Goal: Use online tool/utility: Utilize a website feature to perform a specific function

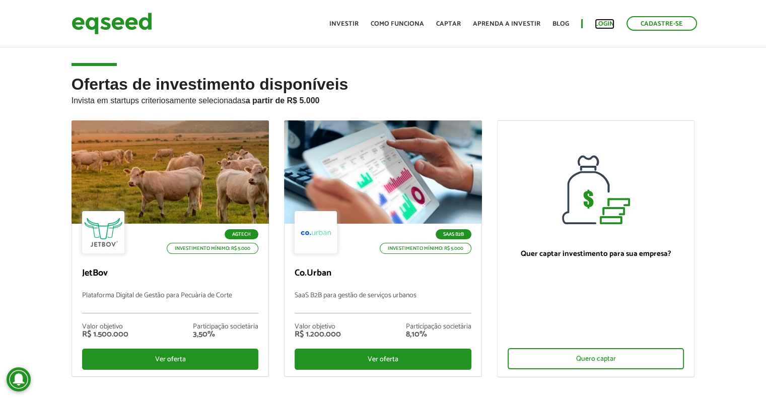
click at [607, 21] on link "Login" at bounding box center [605, 24] width 20 height 7
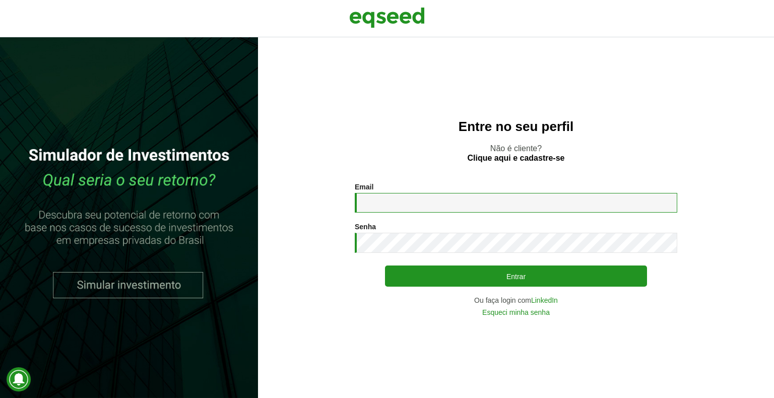
click at [397, 198] on input "Email *" at bounding box center [516, 203] width 322 height 20
type input "**********"
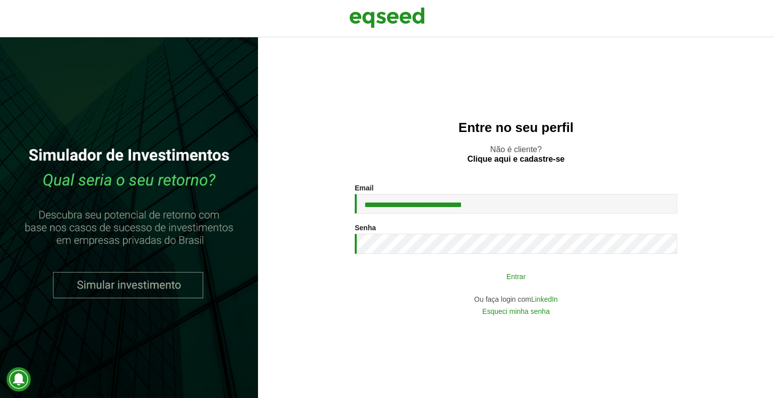
click at [512, 283] on button "Entrar" at bounding box center [516, 276] width 262 height 19
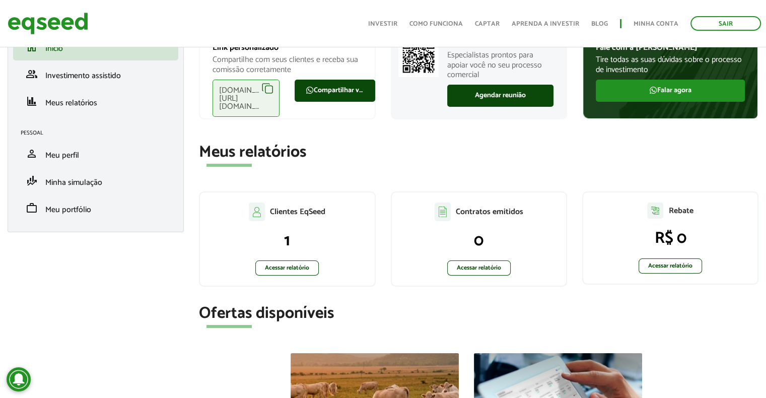
scroll to position [101, 0]
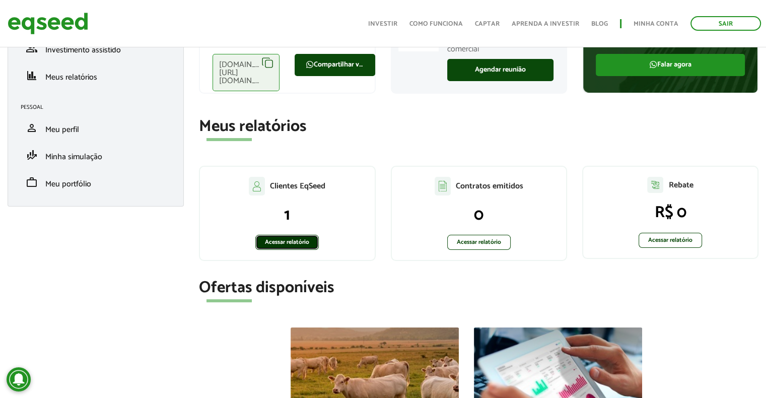
click at [297, 244] on link "Acessar relatório" at bounding box center [286, 242] width 63 height 15
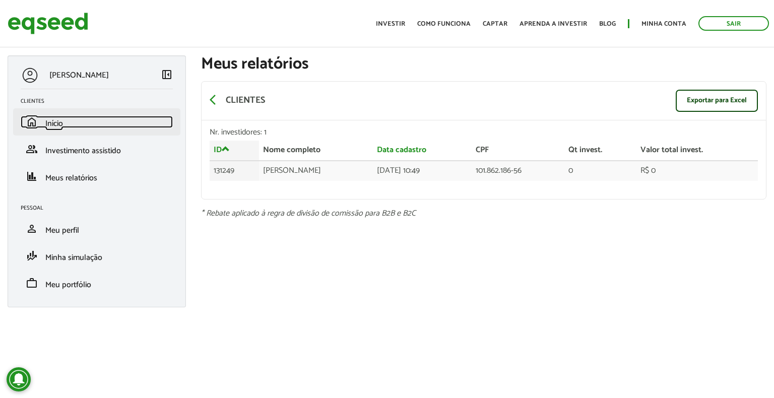
click at [71, 117] on link "home Início" at bounding box center [97, 122] width 152 height 12
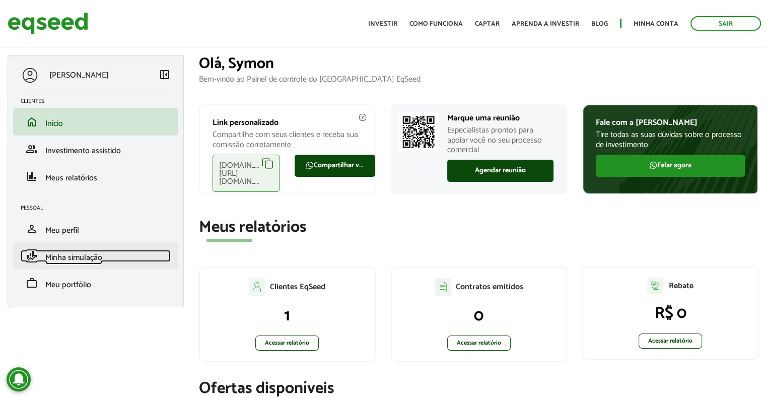
click at [77, 254] on span "Minha simulação" at bounding box center [73, 258] width 57 height 14
